Goal: Navigation & Orientation: Find specific page/section

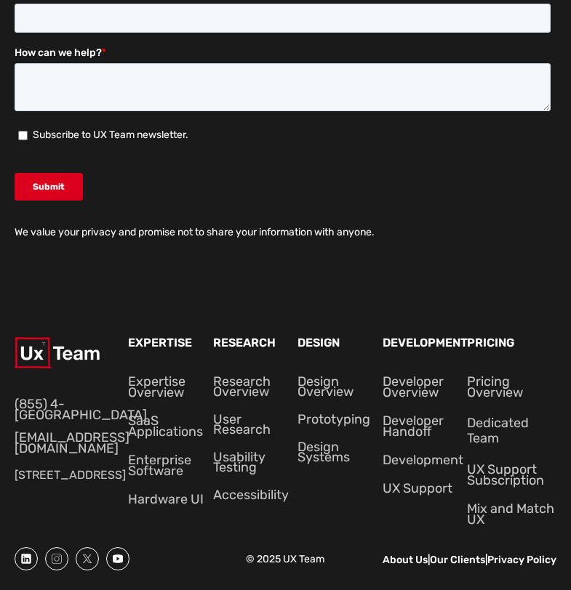
scroll to position [2095, 0]
click at [427, 554] on link "About Us" at bounding box center [404, 560] width 45 height 12
